Goal: Information Seeking & Learning: Learn about a topic

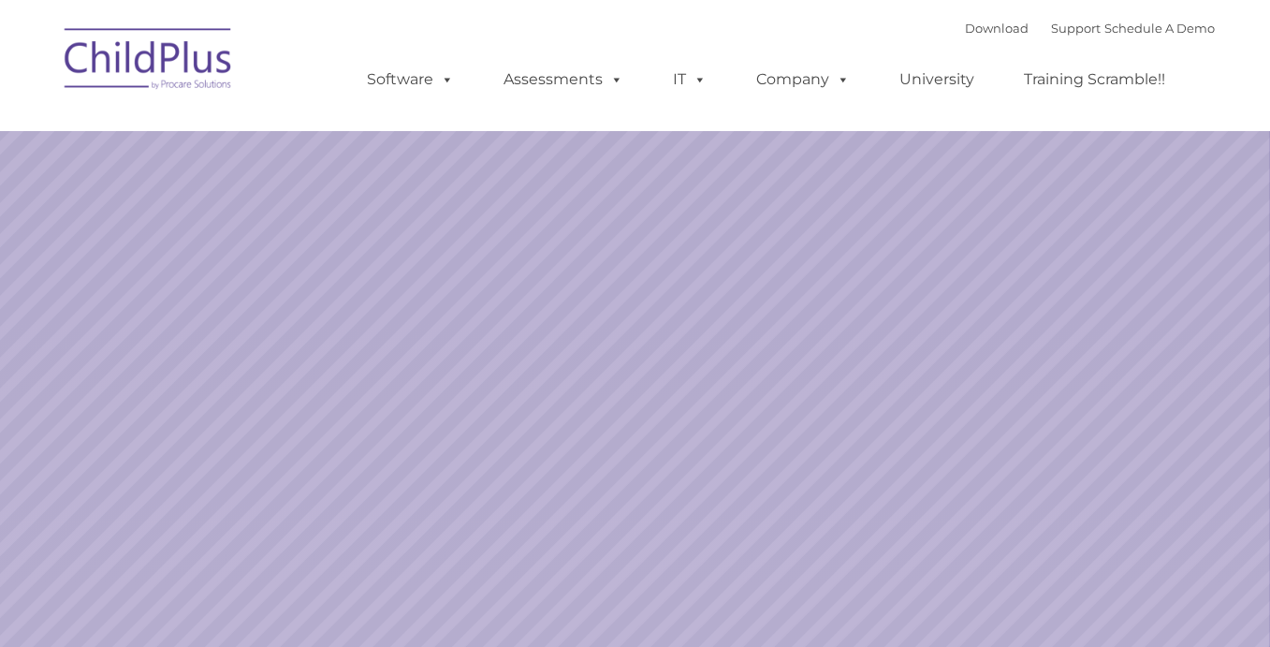
select select "MEDIUM"
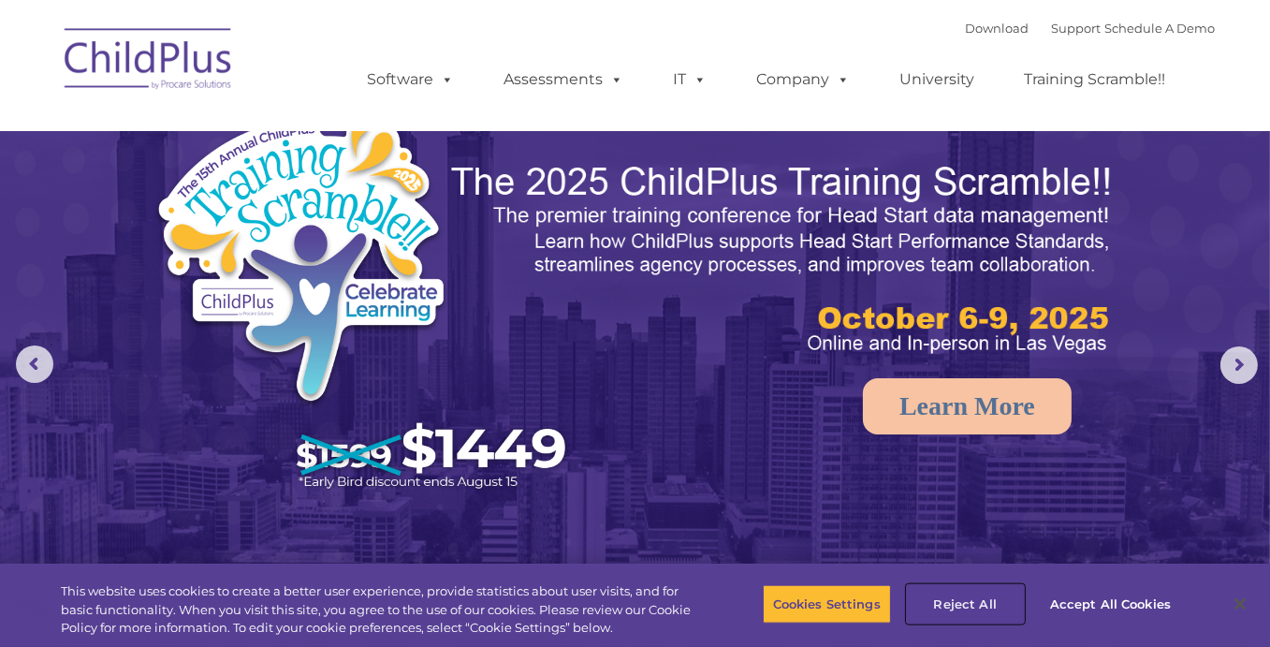
click at [958, 605] on button "Reject All" at bounding box center [965, 603] width 117 height 39
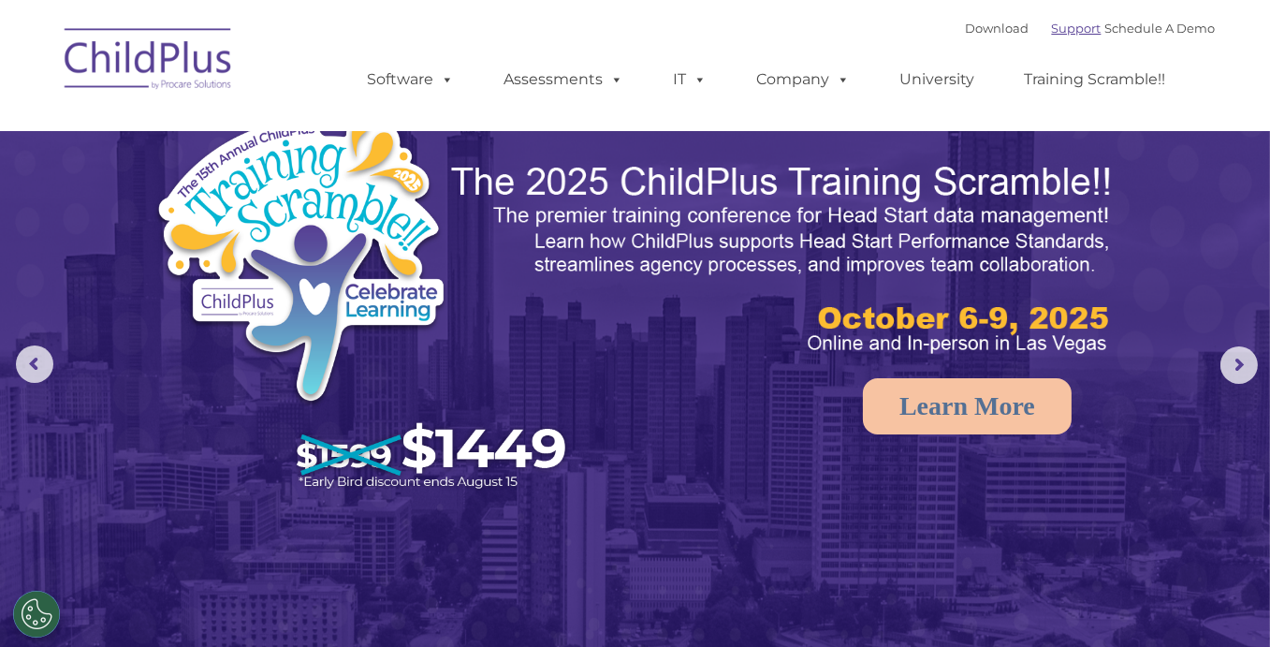
click at [1052, 25] on link "Support" at bounding box center [1077, 28] width 50 height 15
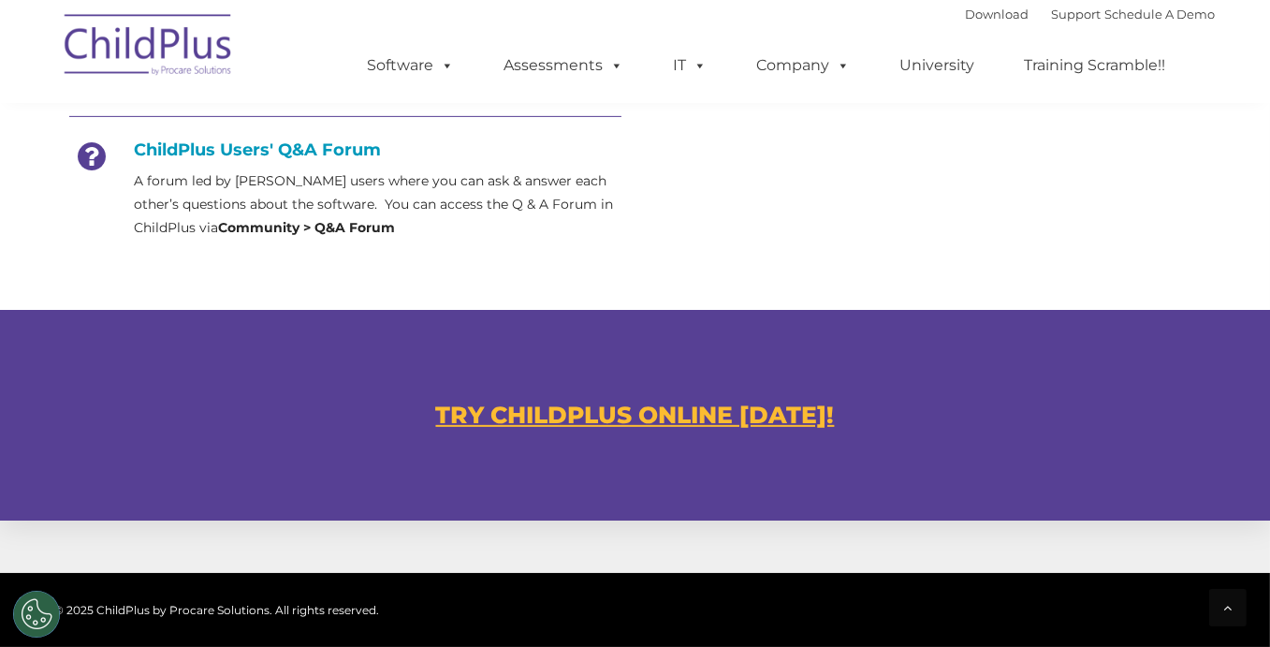
scroll to position [936, 0]
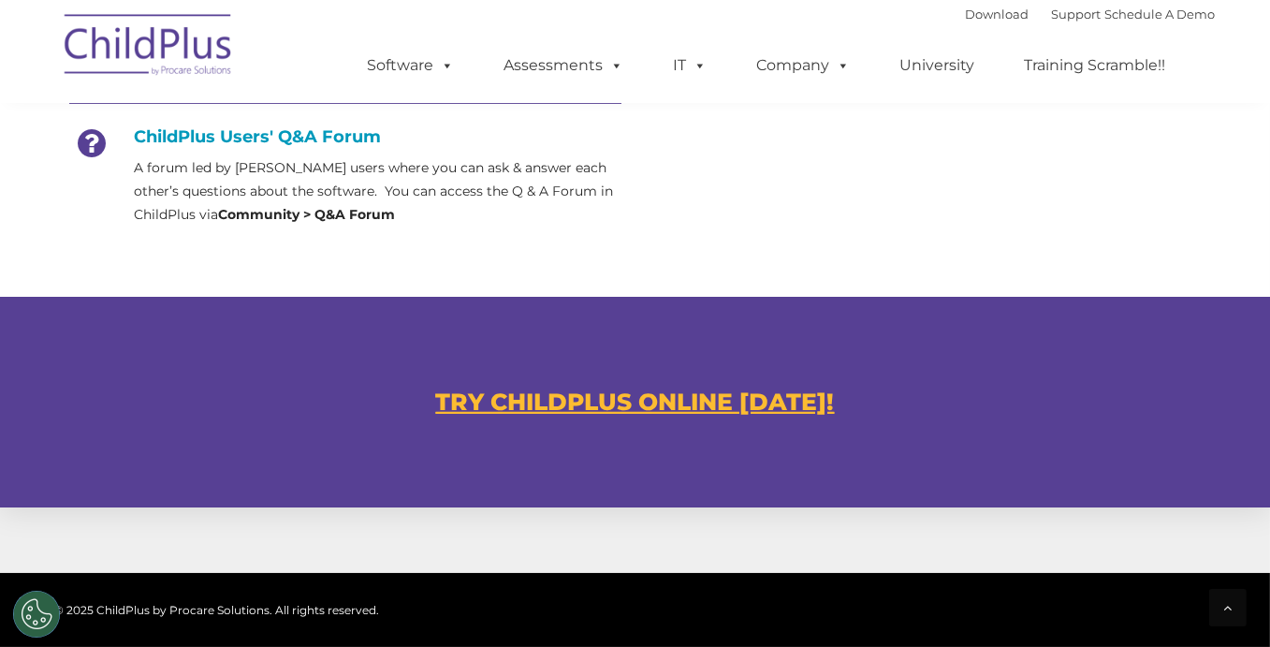
click at [783, 390] on u "TRY CHILDPLUS ONLINE [DATE]!" at bounding box center [635, 402] width 399 height 28
